Goal: Task Accomplishment & Management: Manage account settings

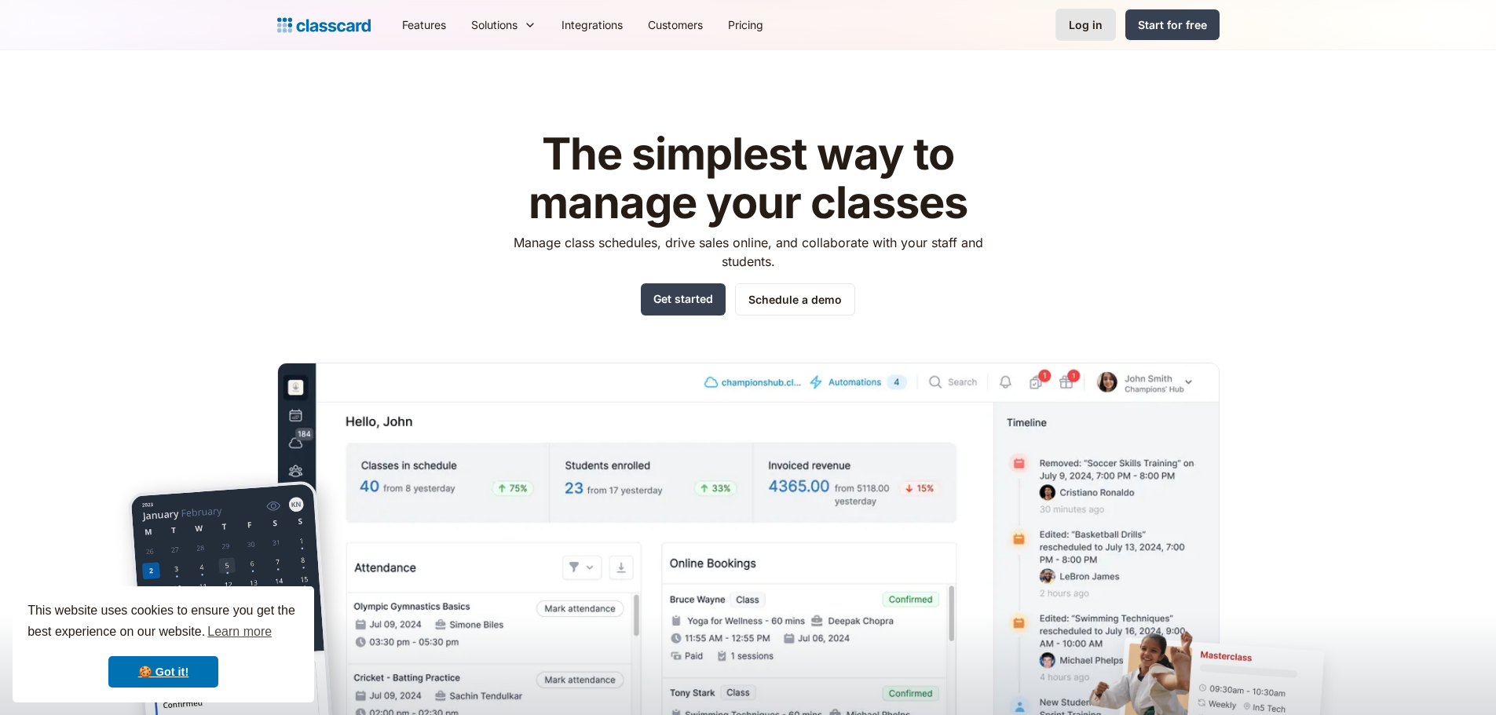
click at [1092, 9] on link "Log in" at bounding box center [1086, 25] width 60 height 32
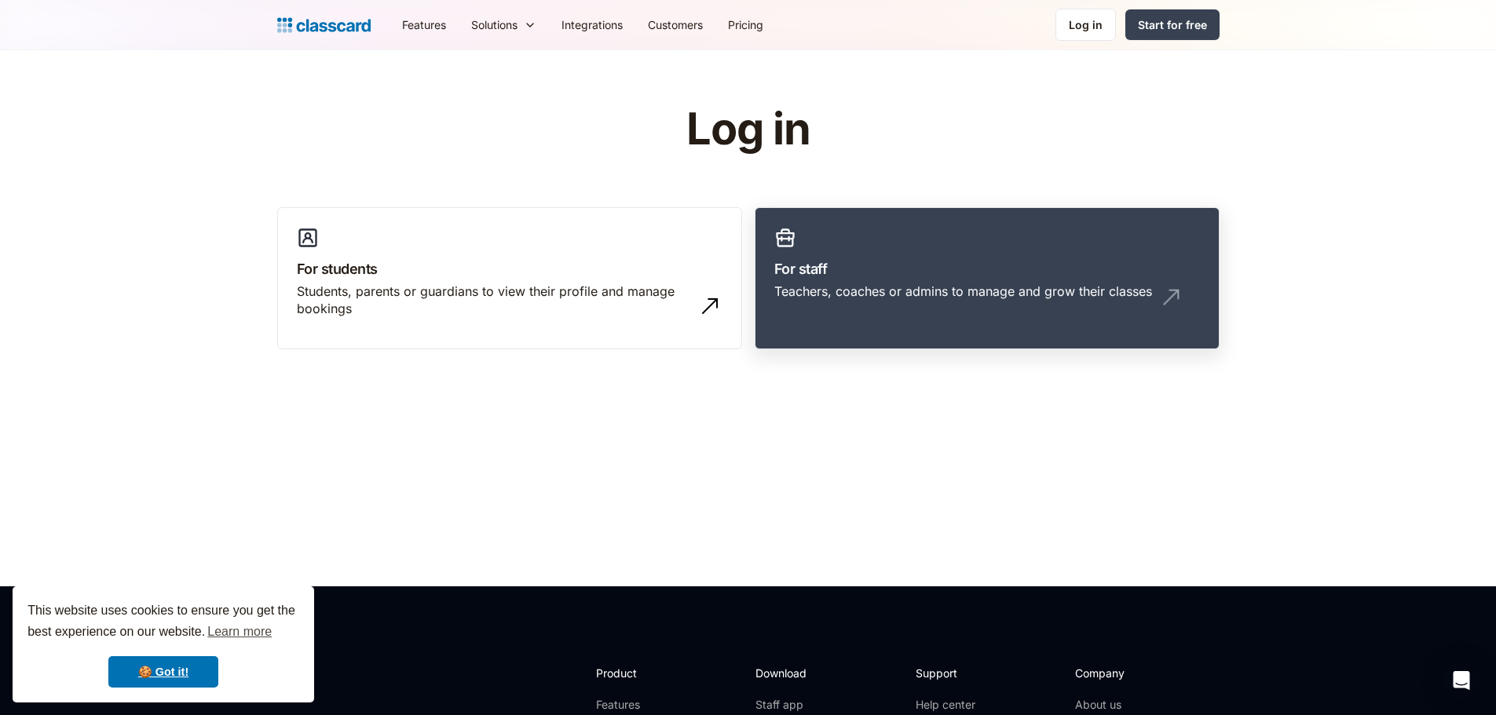
click at [887, 251] on link "For staff Teachers, coaches or admins to manage and grow their classes" at bounding box center [987, 278] width 465 height 143
